Goal: Check status: Check status

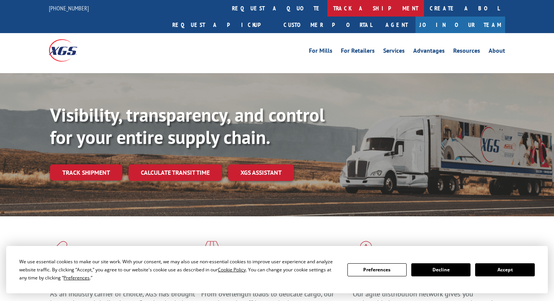
click at [327, 10] on link "track a shipment" at bounding box center [375, 8] width 97 height 17
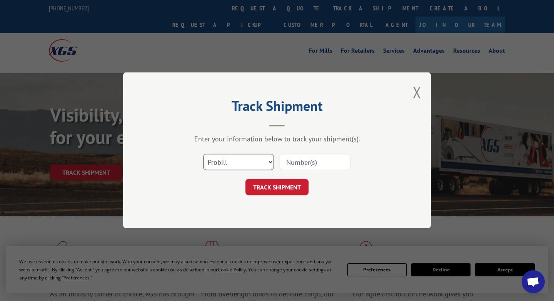
click at [234, 161] on select "Select category... Probill BOL PO" at bounding box center [238, 162] width 71 height 16
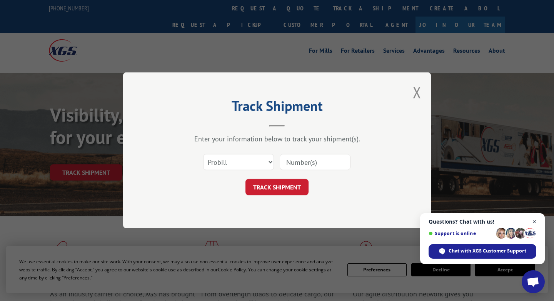
click at [534, 218] on span "Close chat" at bounding box center [535, 222] width 10 height 10
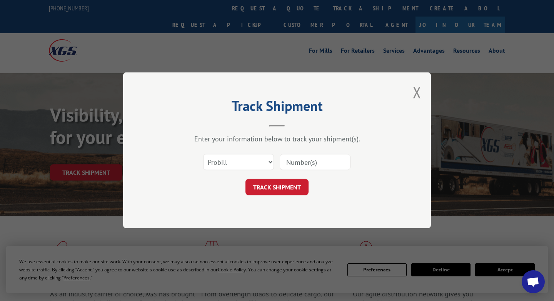
click at [305, 158] on input at bounding box center [315, 162] width 71 height 16
paste input "6200042889"
type input "6200042889"
click at [260, 182] on button "TRACK SHIPMENT" at bounding box center [276, 187] width 63 height 16
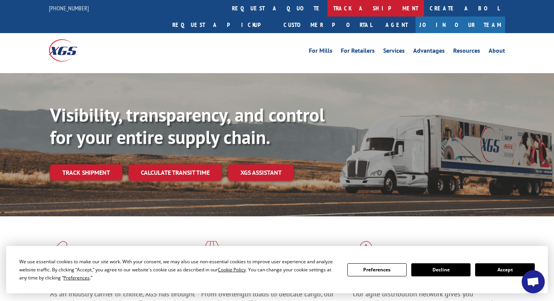
click at [327, 7] on link "track a shipment" at bounding box center [375, 8] width 97 height 17
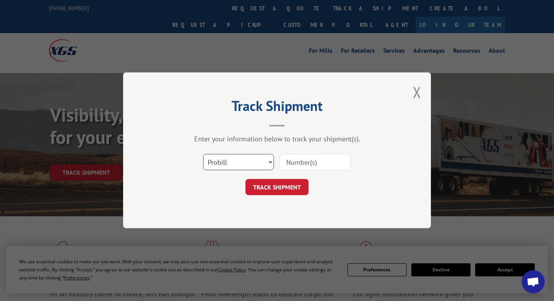
click at [215, 158] on select "Select category... Probill BOL PO" at bounding box center [238, 162] width 71 height 16
select select "bol"
click at [203, 154] on select "Select category... Probill BOL PO" at bounding box center [238, 162] width 71 height 16
click at [297, 164] on input at bounding box center [315, 162] width 71 height 16
paste input "6200042889"
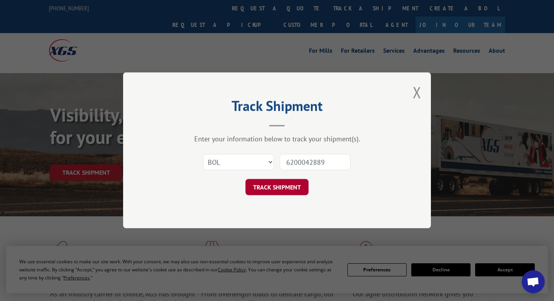
type input "6200042889"
click at [295, 182] on button "TRACK SHIPMENT" at bounding box center [276, 187] width 63 height 16
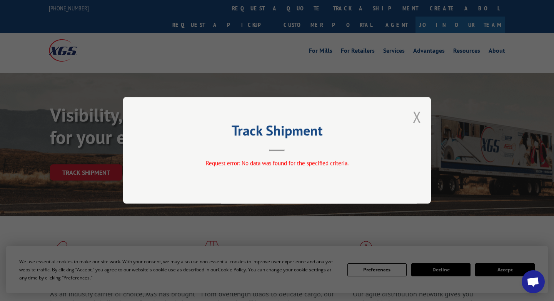
click at [415, 120] on button "Close modal" at bounding box center [417, 117] width 8 height 20
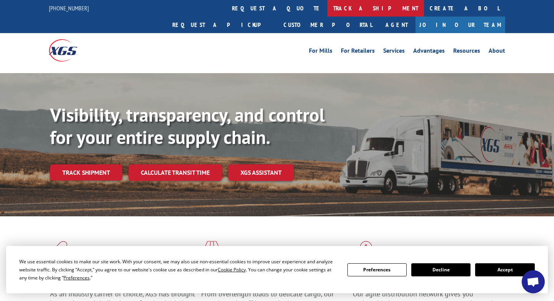
click at [327, 7] on link "track a shipment" at bounding box center [375, 8] width 97 height 17
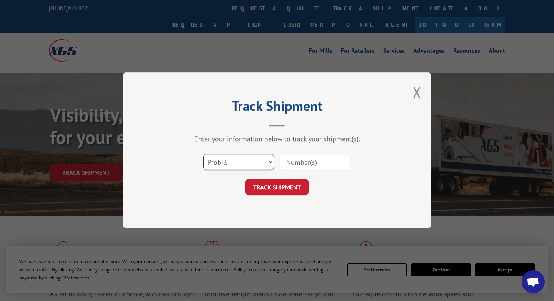
click at [240, 165] on select "Select category... Probill BOL PO" at bounding box center [238, 162] width 71 height 16
select select "po"
click at [203, 154] on select "Select category... Probill BOL PO" at bounding box center [238, 162] width 71 height 16
click at [290, 165] on input at bounding box center [315, 162] width 71 height 16
paste input "6200042889"
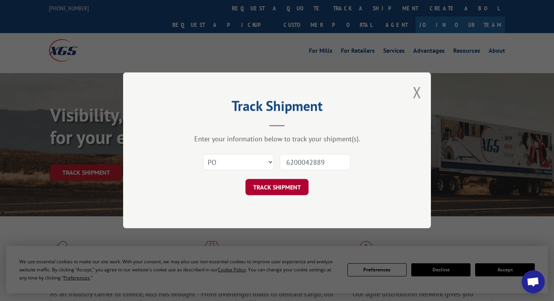
type input "6200042889"
click at [290, 184] on button "TRACK SHIPMENT" at bounding box center [276, 187] width 63 height 16
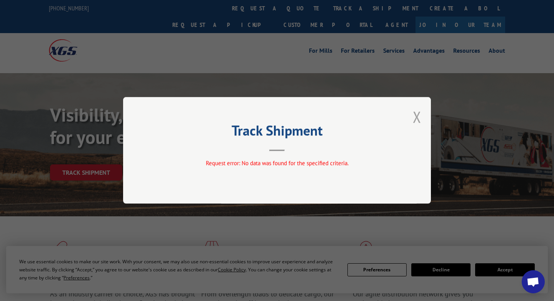
click at [417, 117] on button "Close modal" at bounding box center [417, 117] width 8 height 20
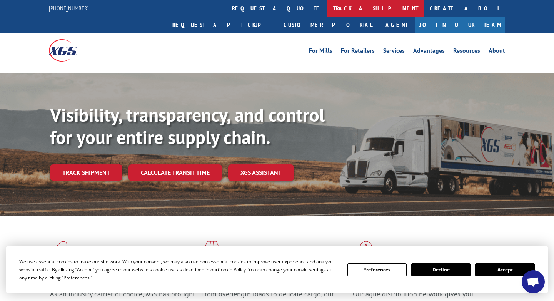
click at [327, 8] on link "track a shipment" at bounding box center [375, 8] width 97 height 17
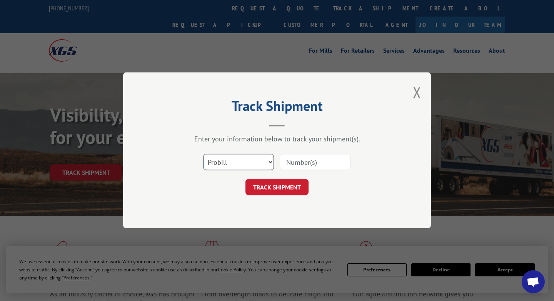
click at [242, 168] on select "Select category... Probill BOL PO" at bounding box center [238, 162] width 71 height 16
click at [304, 166] on input at bounding box center [315, 162] width 71 height 16
paste input "6200042889"
type input "6200042889"
click at [290, 178] on form "Select category... Probill BOL PO 6200042889 TRACK SHIPMENT" at bounding box center [277, 173] width 231 height 46
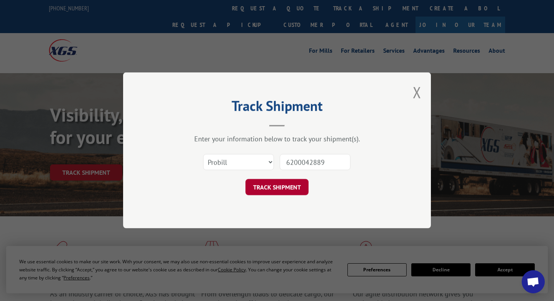
click at [279, 191] on button "TRACK SHIPMENT" at bounding box center [276, 187] width 63 height 16
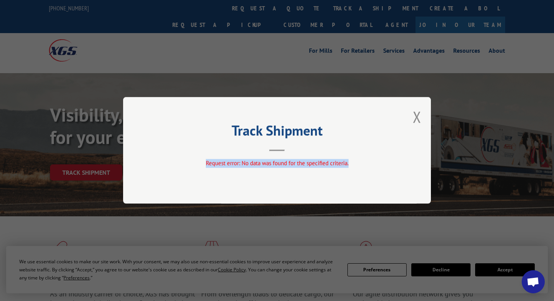
drag, startPoint x: 357, startPoint y: 162, endPoint x: 205, endPoint y: 163, distance: 151.9
click at [205, 163] on div "Request error: No data was found for the specified criteria." at bounding box center [277, 163] width 231 height 9
copy span "Request error: No data was found for the specified criteria."
